Goal: Information Seeking & Learning: Check status

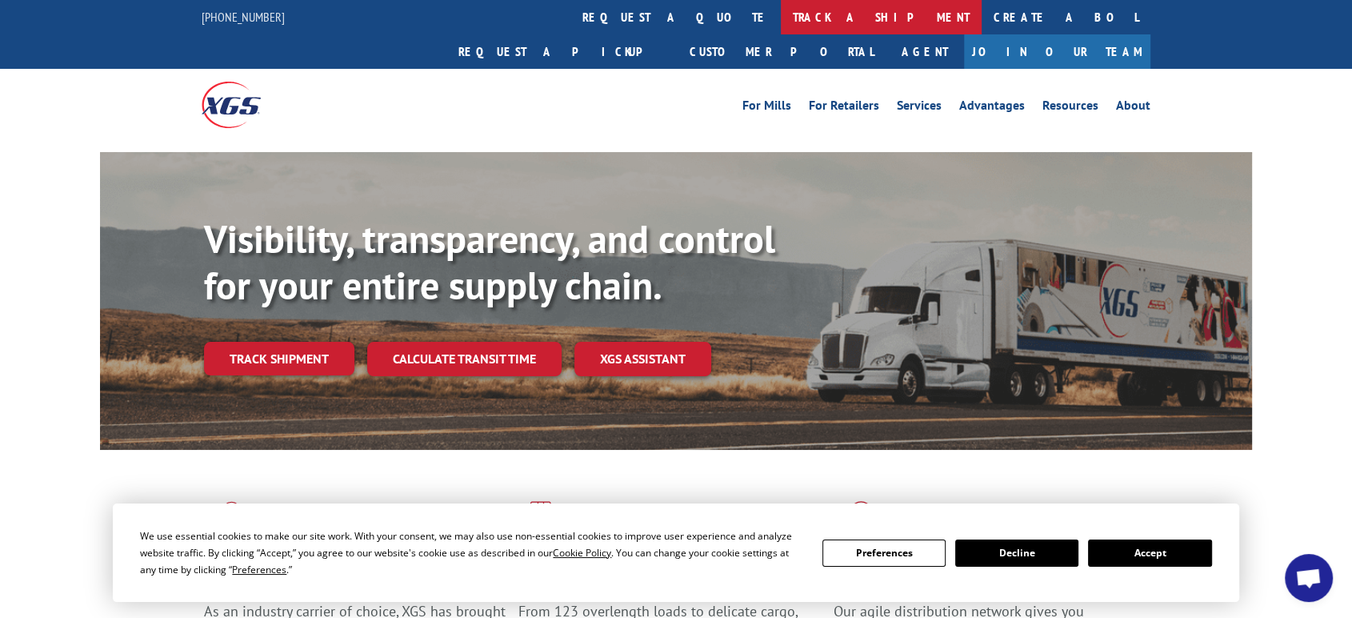
click at [781, 18] on link "track a shipment" at bounding box center [881, 17] width 201 height 34
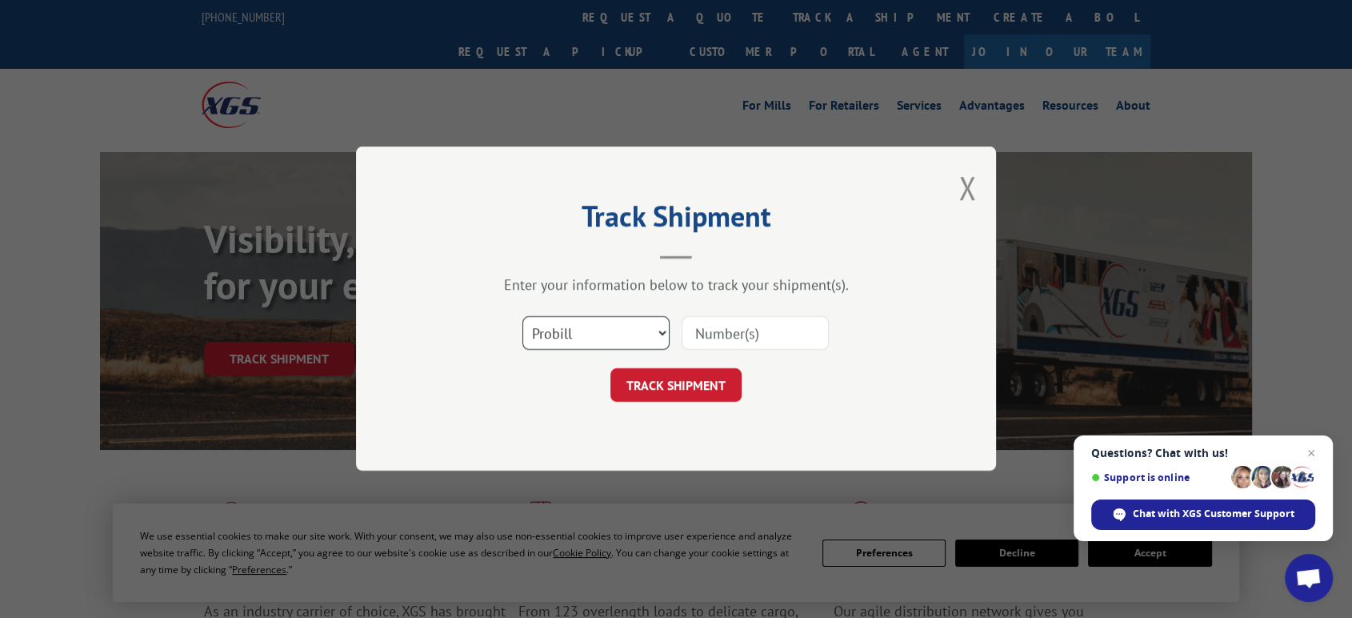
click at [570, 335] on select "Select category... Probill BOL PO" at bounding box center [596, 334] width 147 height 34
select select "po"
click at [523, 317] on select "Select category... Probill BOL PO" at bounding box center [596, 334] width 147 height 34
drag, startPoint x: 735, startPoint y: 338, endPoint x: 1276, endPoint y: 360, distance: 541.4
click at [790, 342] on input at bounding box center [755, 334] width 147 height 34
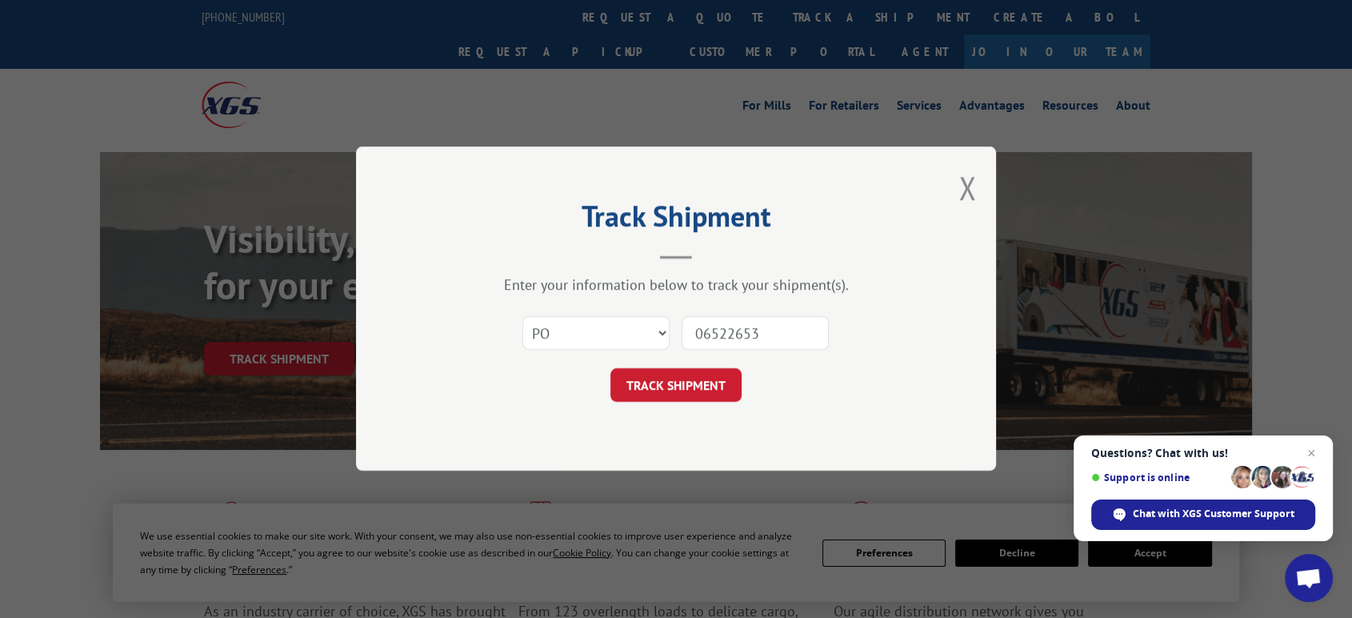
type input "06522653"
click at [611, 369] on button "TRACK SHIPMENT" at bounding box center [676, 386] width 131 height 34
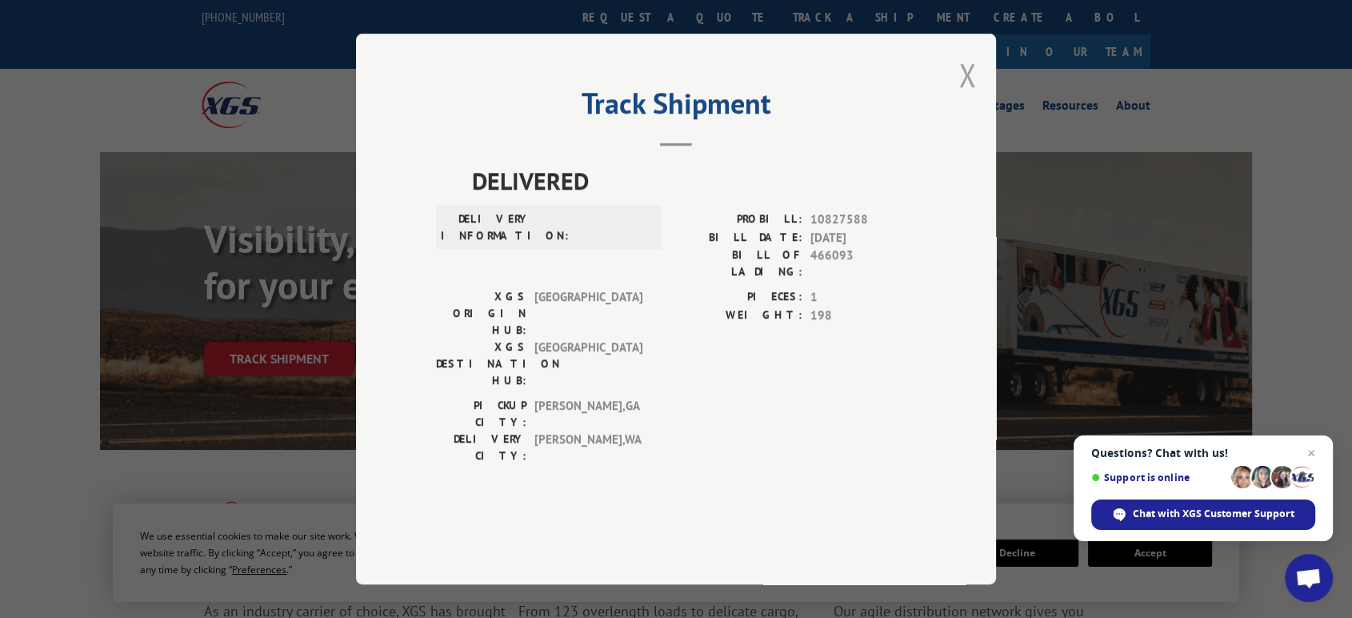
click at [964, 96] on button "Close modal" at bounding box center [968, 75] width 18 height 42
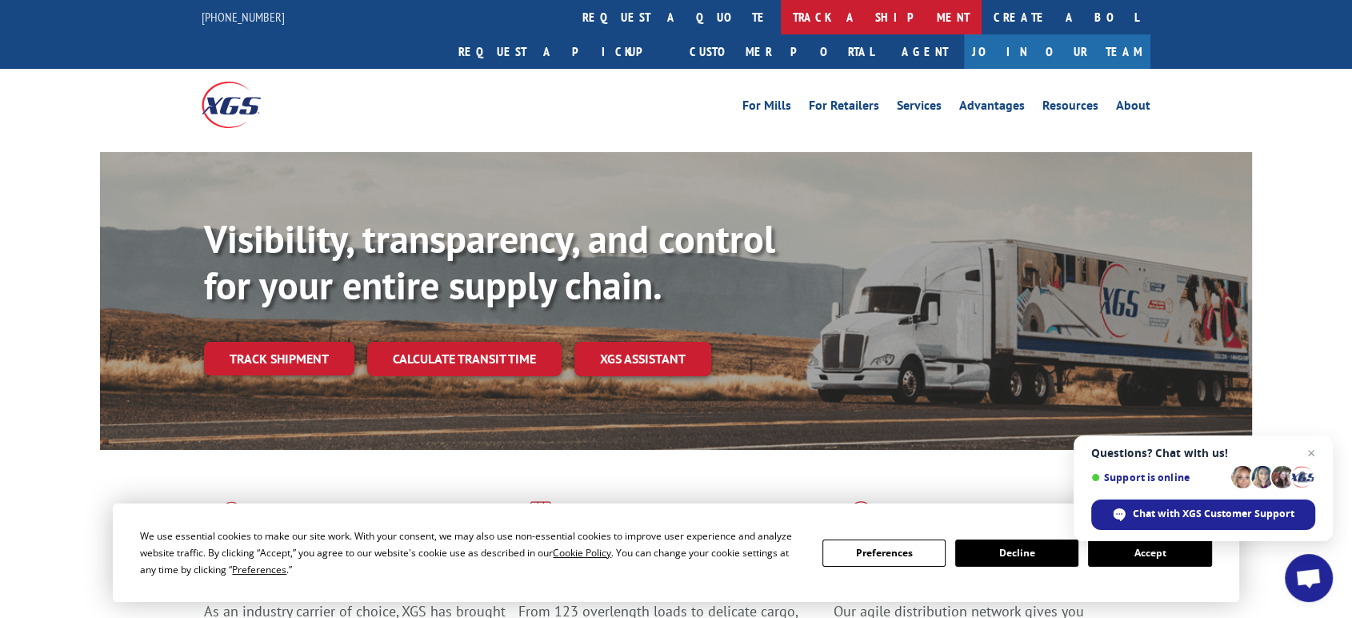
click at [781, 13] on link "track a shipment" at bounding box center [881, 17] width 201 height 34
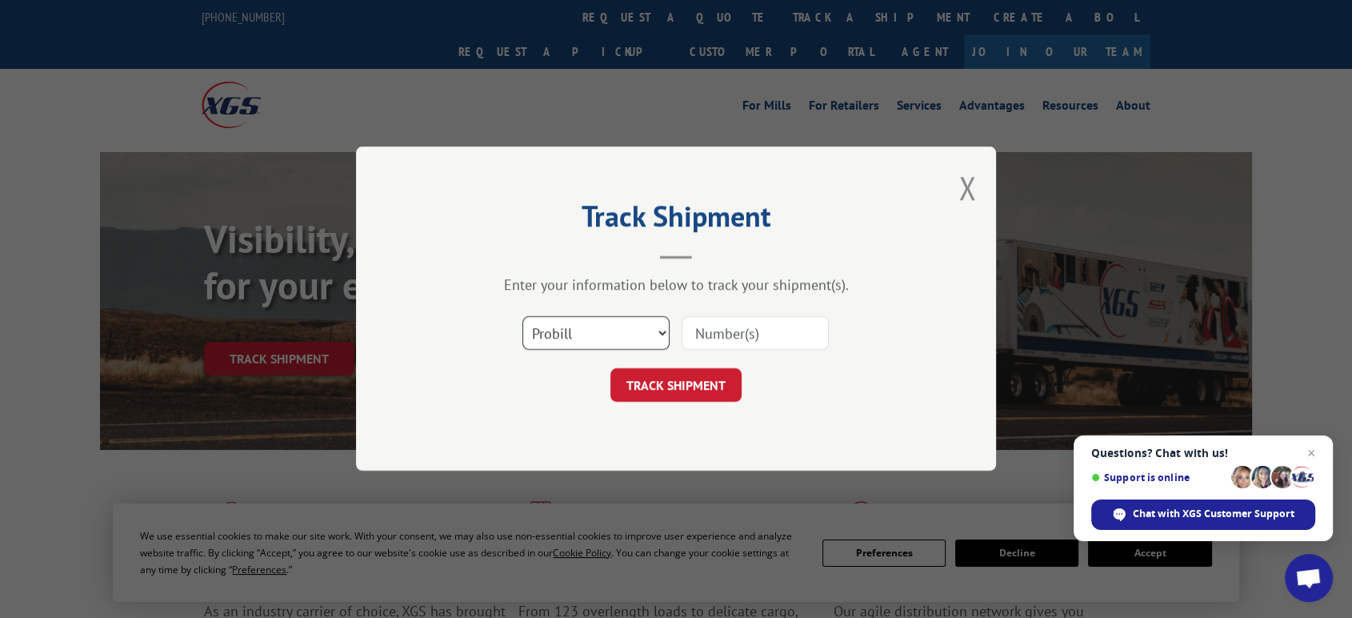
click at [627, 326] on select "Select category... Probill BOL PO" at bounding box center [596, 334] width 147 height 34
select select "po"
click at [523, 317] on select "Select category... Probill BOL PO" at bounding box center [596, 334] width 147 height 34
drag, startPoint x: 726, startPoint y: 335, endPoint x: 1049, endPoint y: 367, distance: 324.9
click at [758, 336] on input at bounding box center [755, 334] width 147 height 34
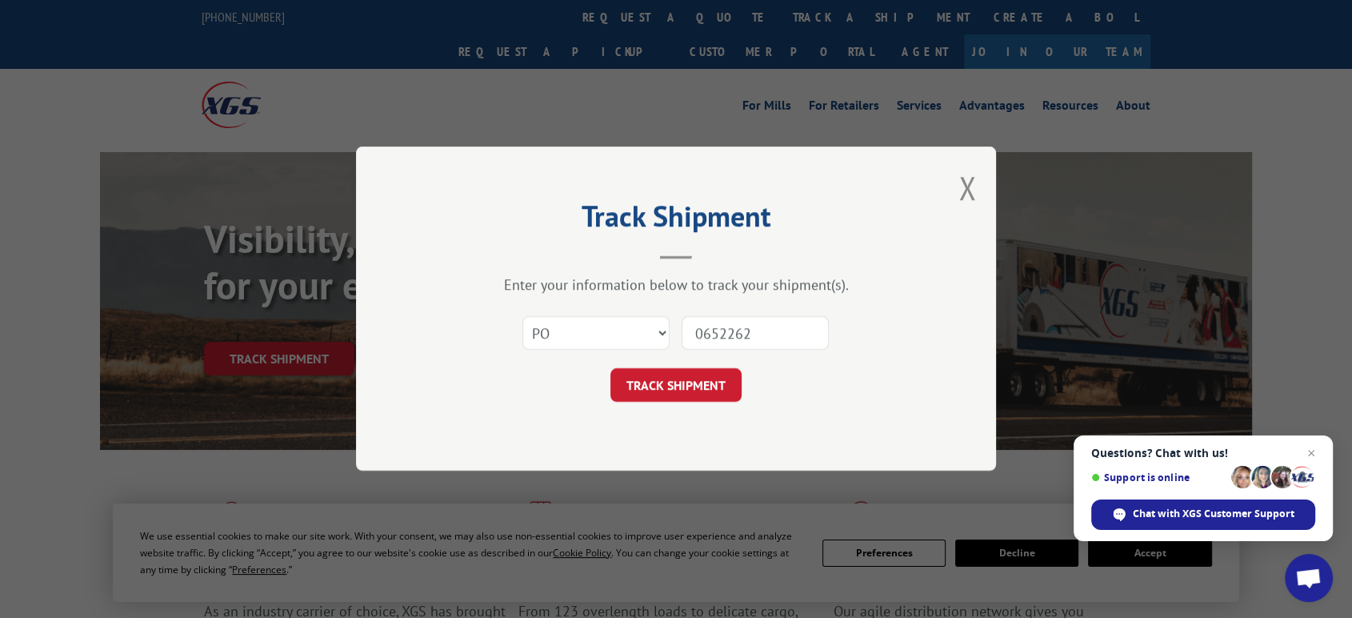
type input "06522623"
click button "TRACK SHIPMENT" at bounding box center [676, 386] width 131 height 34
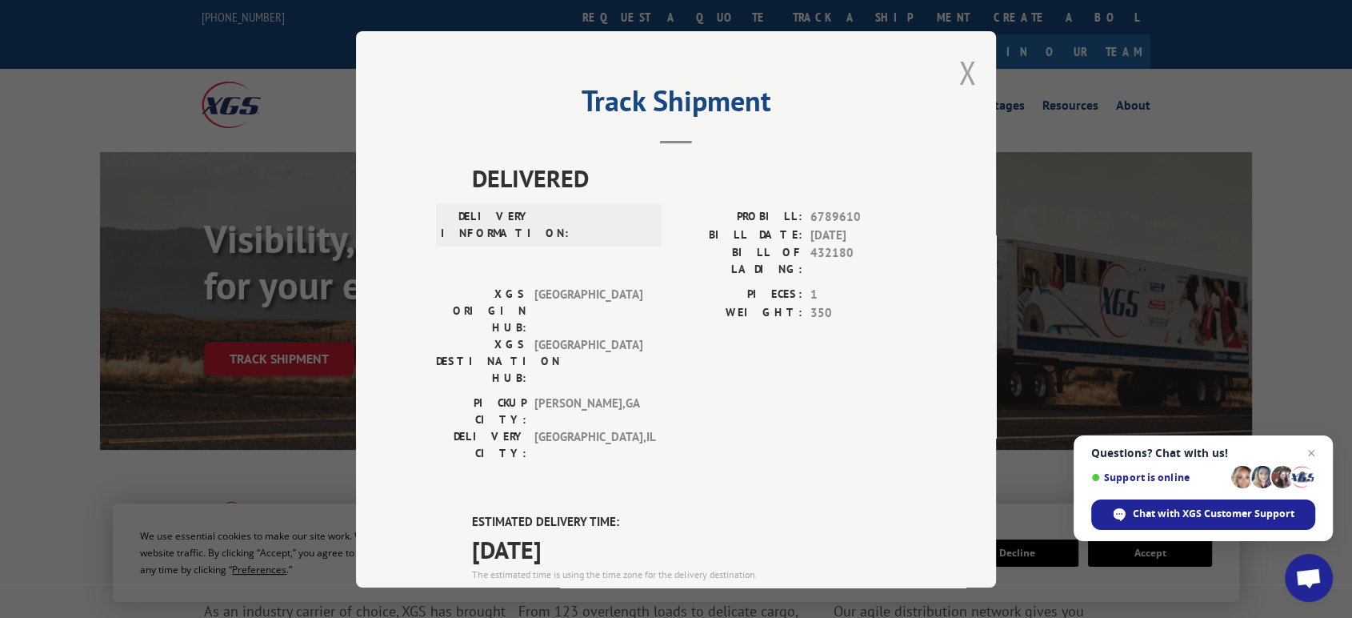
click at [959, 69] on button "Close modal" at bounding box center [968, 72] width 18 height 42
